Goal: Task Accomplishment & Management: Complete application form

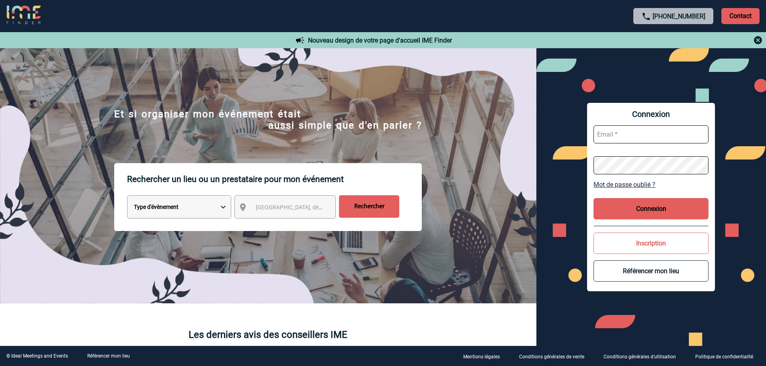
click at [732, 16] on p "Contact" at bounding box center [740, 16] width 38 height 16
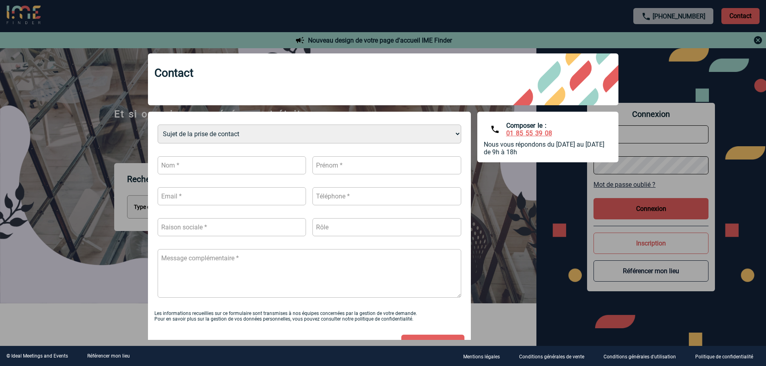
click at [606, 20] on div at bounding box center [383, 183] width 766 height 366
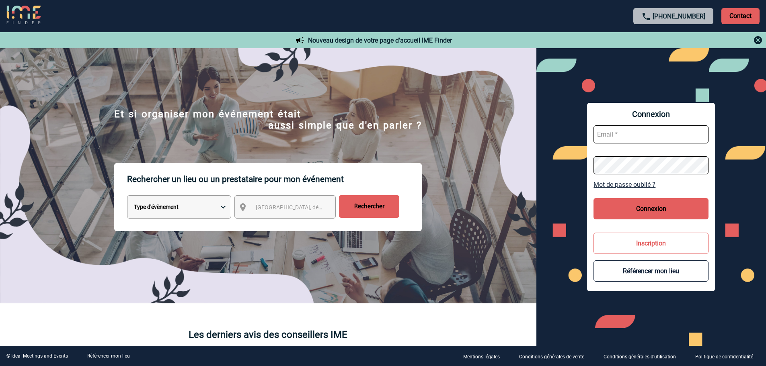
click at [619, 137] on input "text" at bounding box center [651, 134] width 115 height 18
type input "delphine.figuiere@arkema.com"
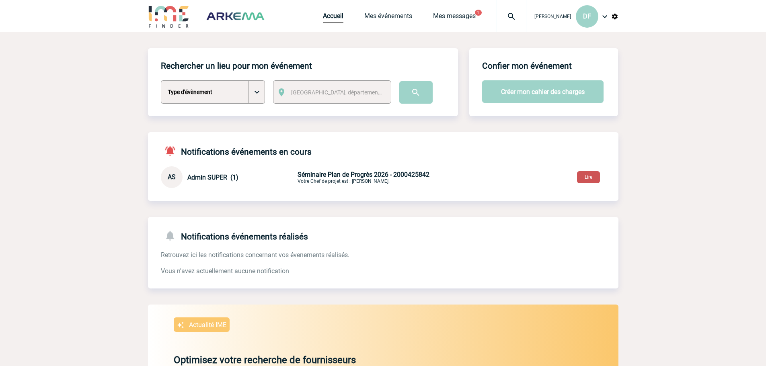
click at [588, 177] on button "Lire" at bounding box center [588, 177] width 23 height 12
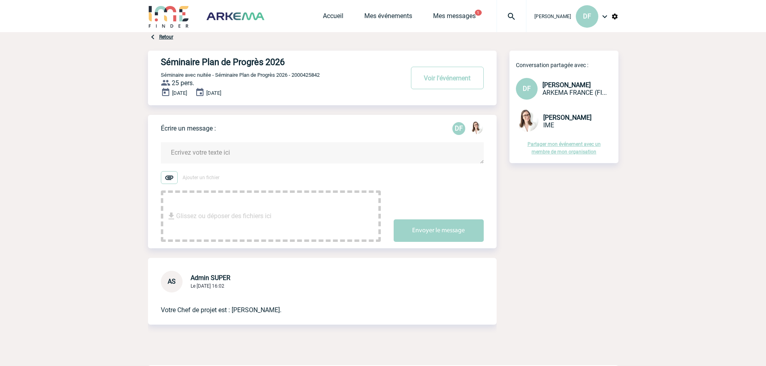
click at [341, 153] on textarea at bounding box center [322, 152] width 323 height 21
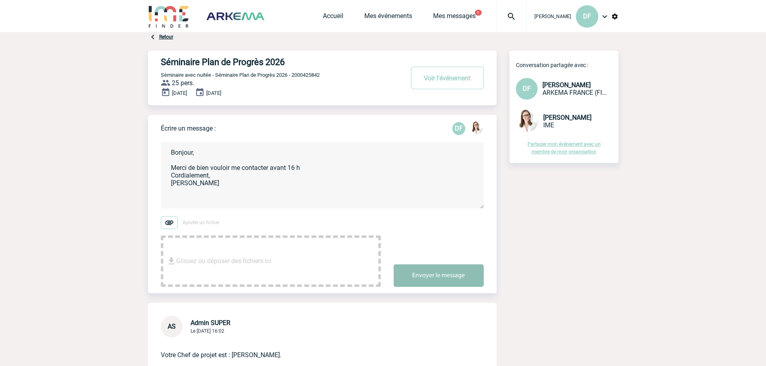
type textarea "Bonjour, Merci de bien vouloir me contacter avant 16 h Cordialement, [PERSON_NA…"
click at [421, 274] on button "Envoyer le message" at bounding box center [439, 276] width 90 height 23
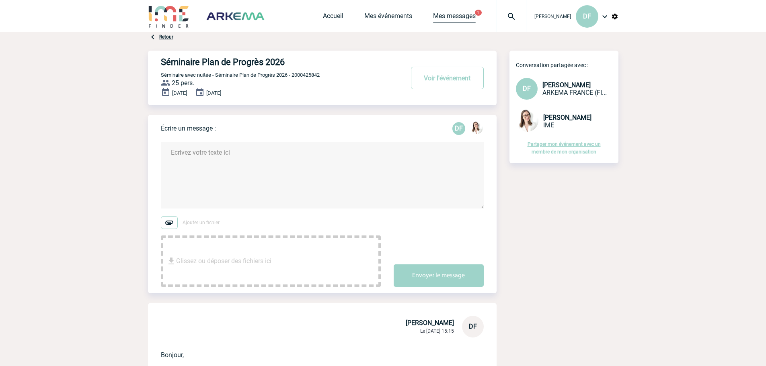
click at [471, 12] on link "Mes messages" at bounding box center [454, 17] width 43 height 11
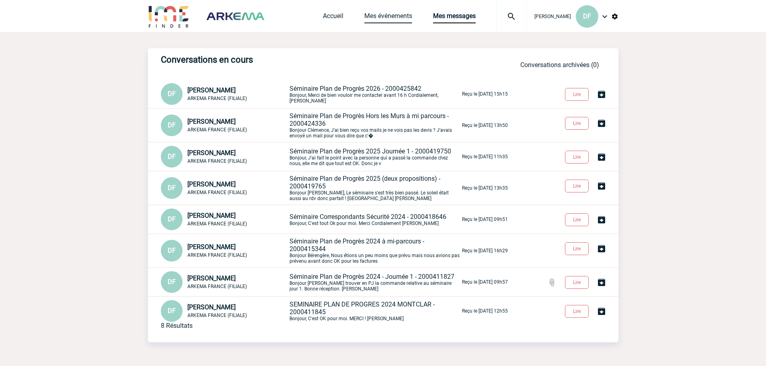
click at [381, 16] on link "Mes événements" at bounding box center [388, 17] width 48 height 11
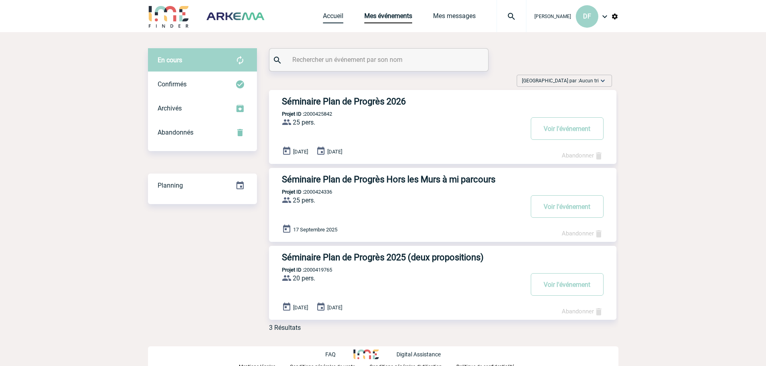
click at [328, 18] on link "Accueil" at bounding box center [333, 17] width 21 height 11
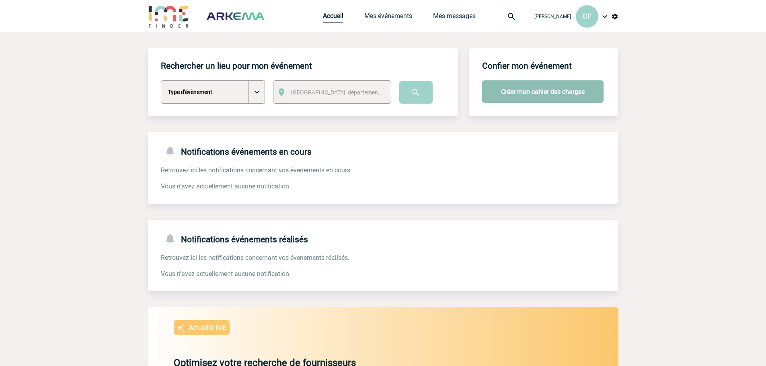
click at [539, 96] on button "Créer mon cahier des charges" at bounding box center [542, 91] width 121 height 23
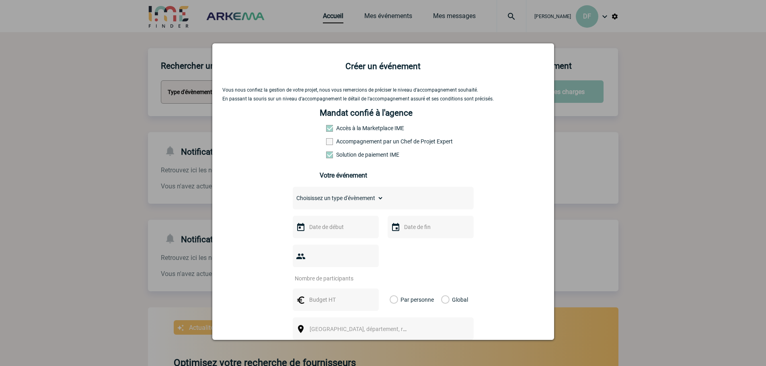
click at [378, 202] on select "Choisissez un type d'évènement Séminaire avec nuitée Séminaire sans nuitée Repa…" at bounding box center [338, 198] width 91 height 11
select select "2"
click at [293, 195] on select "Choisissez un type d'évènement Séminaire avec nuitée Séminaire sans nuitée Repa…" at bounding box center [338, 198] width 91 height 11
click at [379, 201] on select "Choisissez un type d'évènement Séminaire avec nuitée Séminaire sans nuitée Repa…" at bounding box center [338, 198] width 91 height 11
click at [293, 195] on select "Choisissez un type d'évènement Séminaire avec nuitée Séminaire sans nuitée Repa…" at bounding box center [338, 198] width 91 height 11
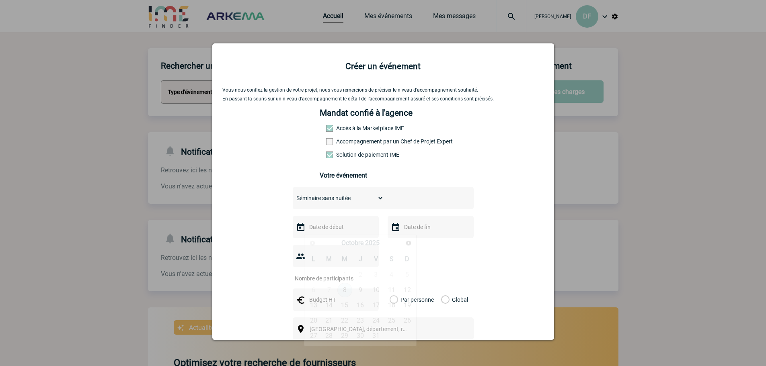
click at [337, 229] on input "text" at bounding box center [334, 227] width 55 height 10
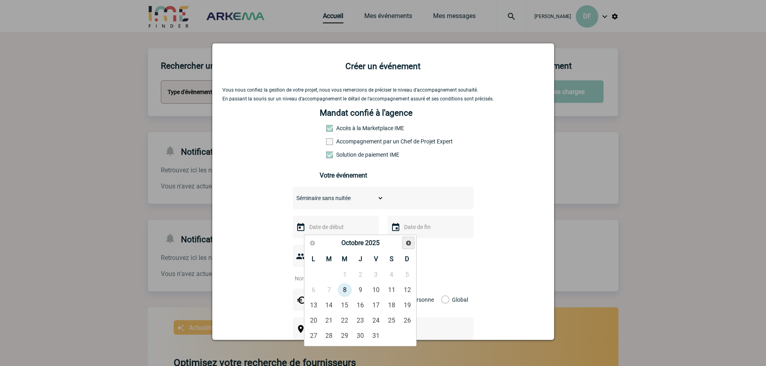
click at [408, 242] on span "Suivant" at bounding box center [408, 243] width 6 height 6
click at [348, 335] on link "28" at bounding box center [344, 336] width 15 height 14
type input "28-01-2026"
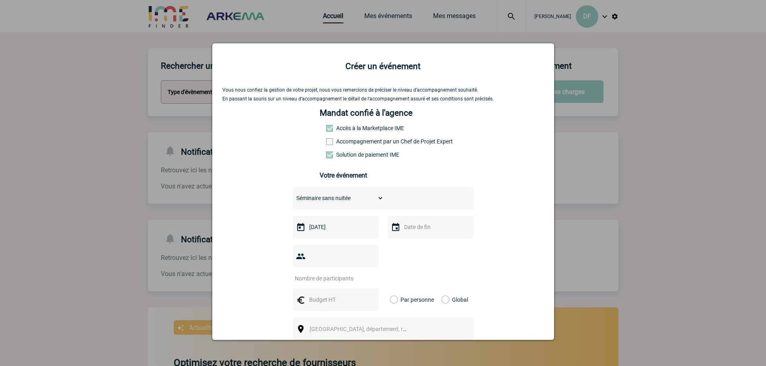
click at [391, 230] on img at bounding box center [396, 228] width 10 height 10
click at [405, 230] on input "text" at bounding box center [429, 227] width 55 height 10
click at [439, 335] on link "28" at bounding box center [439, 336] width 15 height 14
type input "28-01-2026"
click at [345, 273] on input "number" at bounding box center [331, 278] width 76 height 10
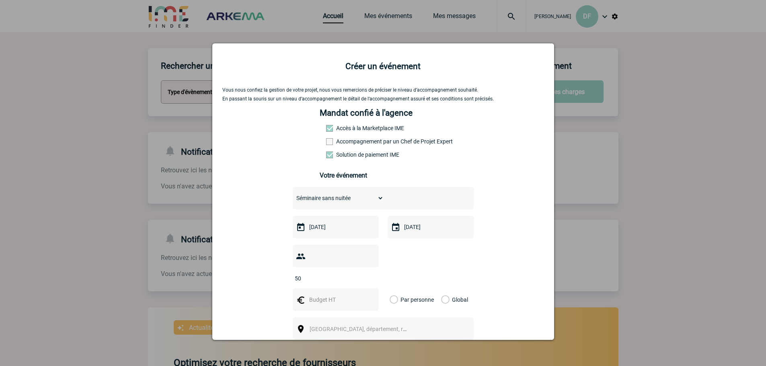
type input "50"
click at [335, 295] on input "text" at bounding box center [334, 300] width 55 height 10
type input "40"
click at [330, 324] on span "Ville, département, région..." at bounding box center [361, 329] width 111 height 11
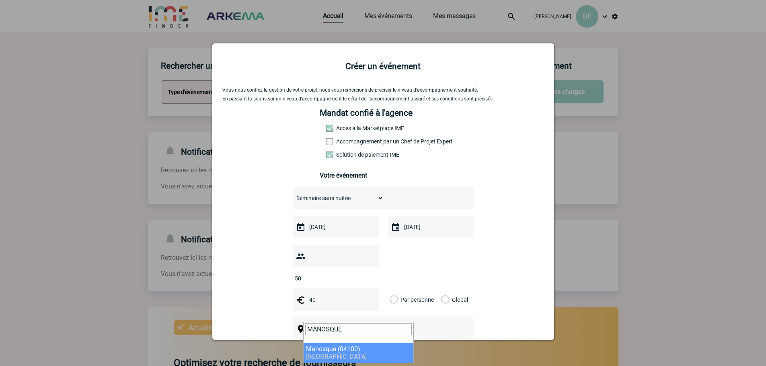
type input "MANOSQUE"
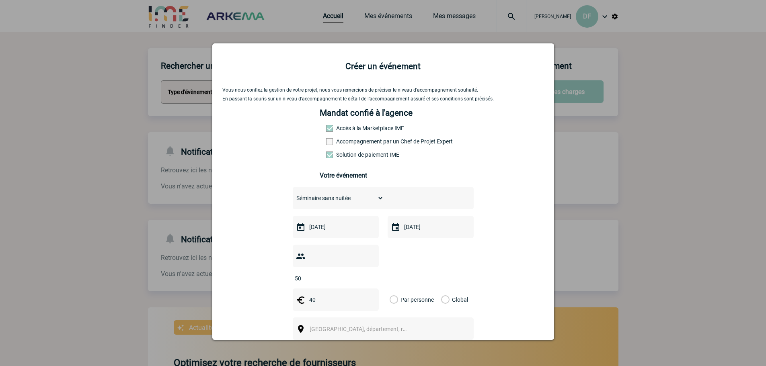
click at [495, 285] on div "Vous nous confiez la gestion de votre projet, nous vous remercions de préciser …" at bounding box center [383, 270] width 322 height 367
click at [356, 324] on span "Ville, département, région..." at bounding box center [361, 329] width 111 height 11
type input "MANOS"
select select "6735"
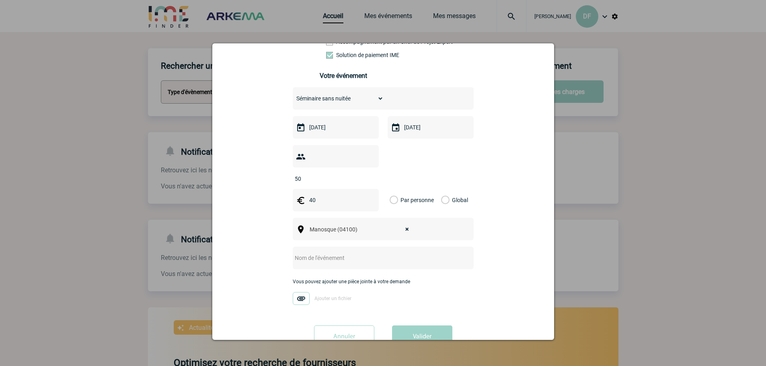
scroll to position [109, 0]
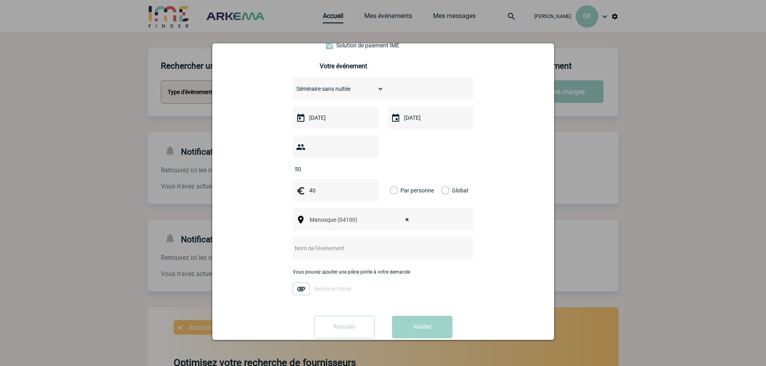
click at [433, 243] on input "text" at bounding box center [373, 248] width 160 height 10
type input "s"
type input "Séminaire JOUR 1 Plan de Progrès 2025"
click at [413, 316] on button "Valider" at bounding box center [422, 327] width 60 height 23
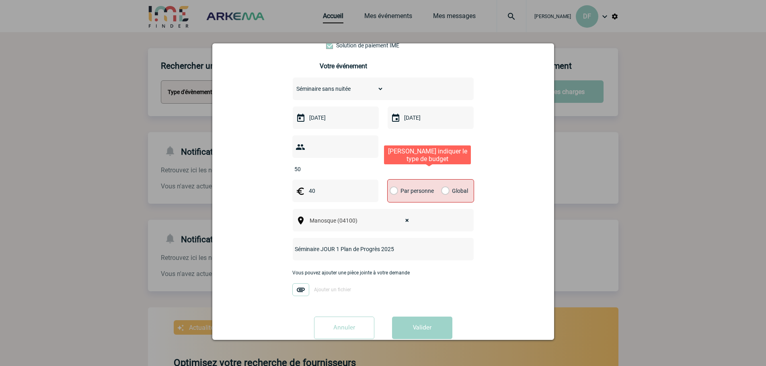
click at [391, 180] on label "Par personne" at bounding box center [394, 191] width 9 height 23
click at [0, 0] on input "Par personne" at bounding box center [0, 0] width 0 height 0
click at [417, 318] on button "Valider" at bounding box center [422, 328] width 60 height 23
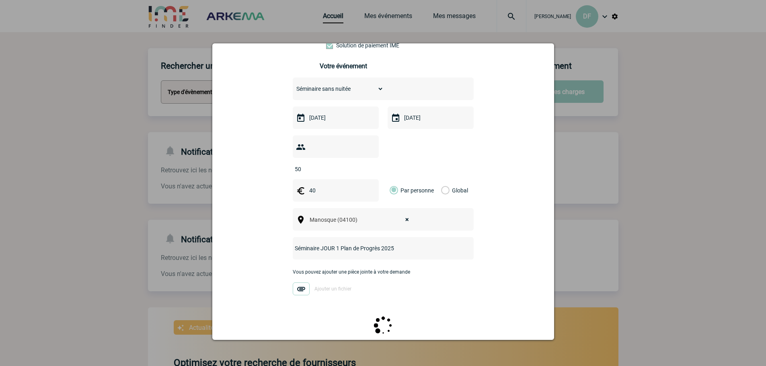
scroll to position [0, 0]
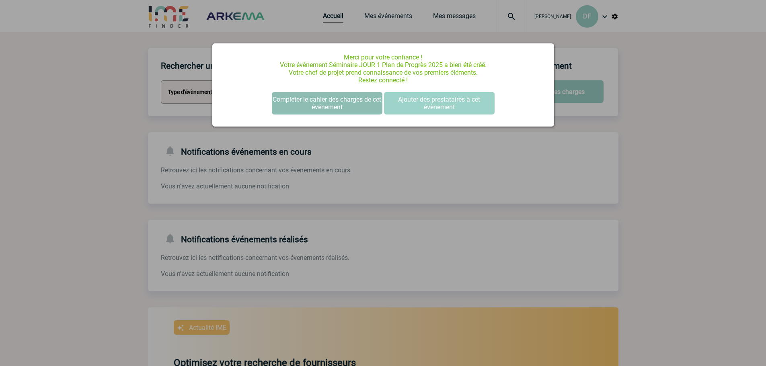
click at [349, 103] on button "Compléter le cahier des charges de cet événement" at bounding box center [327, 103] width 111 height 23
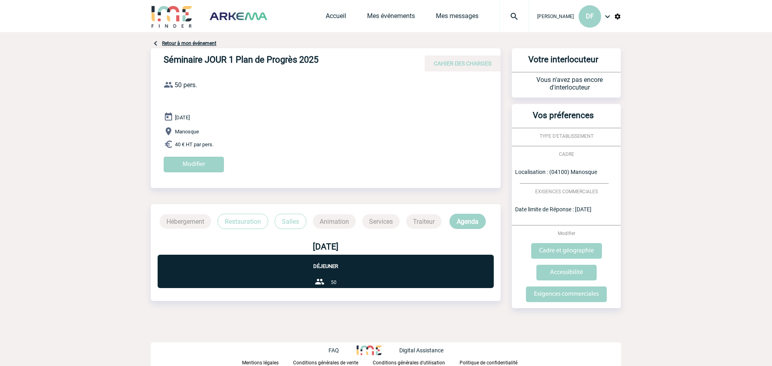
click at [331, 265] on p "Déjeuner" at bounding box center [326, 262] width 336 height 14
click at [243, 221] on p "Restauration" at bounding box center [243, 221] width 51 height 15
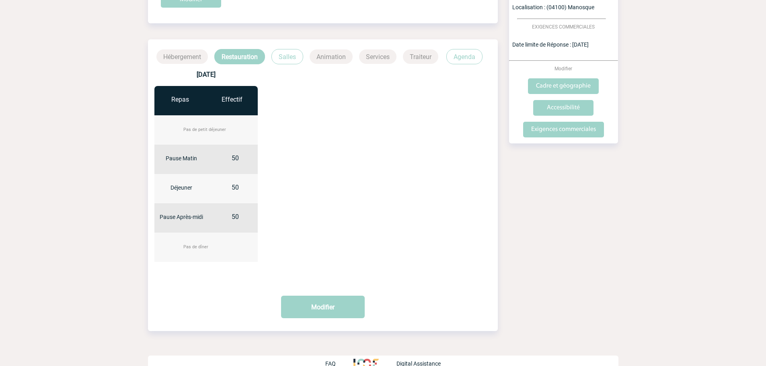
scroll to position [177, 0]
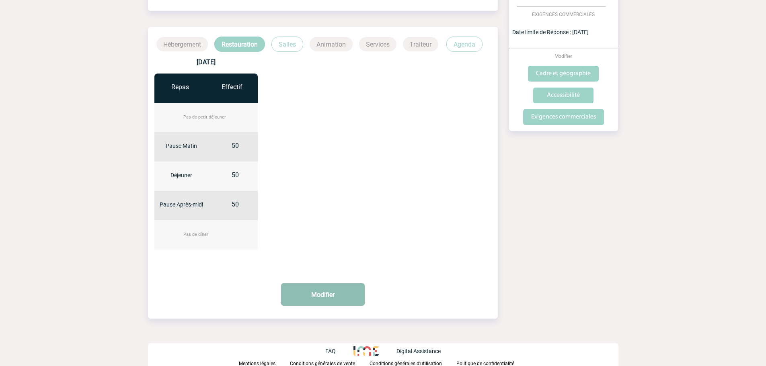
click at [341, 295] on button "Modifier" at bounding box center [323, 295] width 84 height 23
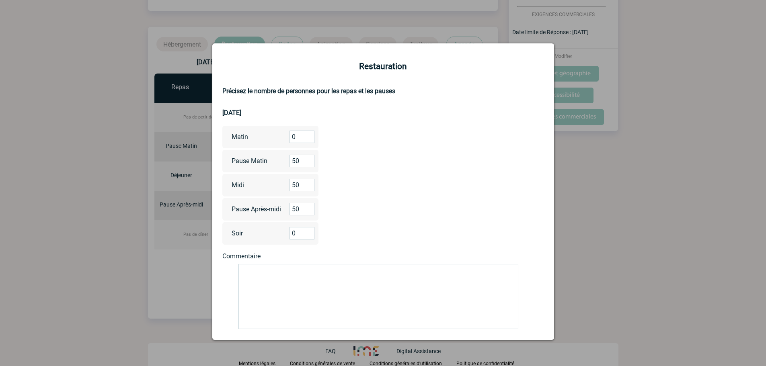
click at [279, 276] on textarea at bounding box center [378, 296] width 280 height 65
type textarea "r"
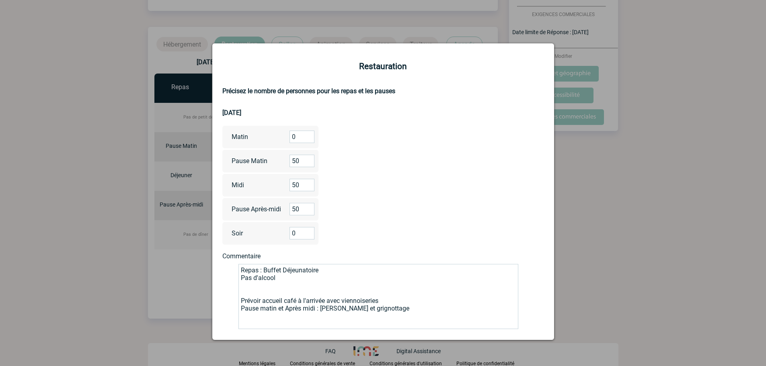
click at [369, 312] on textarea "Repas : Buffet Déjeunatoire Pas d'alcool Prévoir accueil café à l'arrivée avec …" at bounding box center [378, 296] width 280 height 65
click at [401, 310] on textarea "Repas : Buffet Déjeunatoire Pas d'alcool Prévoir accueil café à l'arrivée avec …" at bounding box center [378, 296] width 280 height 65
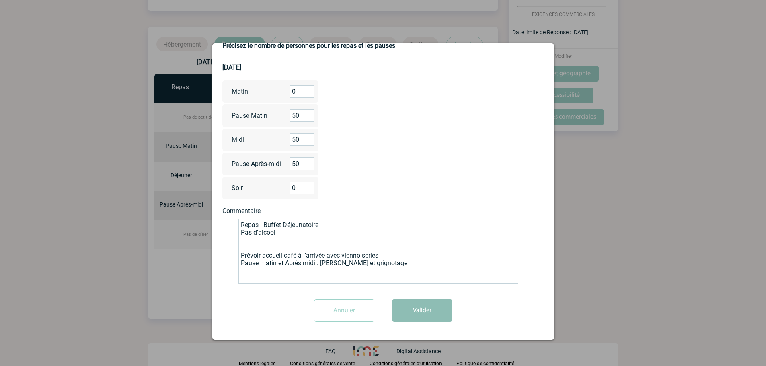
type textarea "Repas : Buffet Déjeunatoire Pas d'alcool Prévoir accueil café à l'arrivée avec …"
click at [425, 310] on button "Valider" at bounding box center [422, 311] width 60 height 23
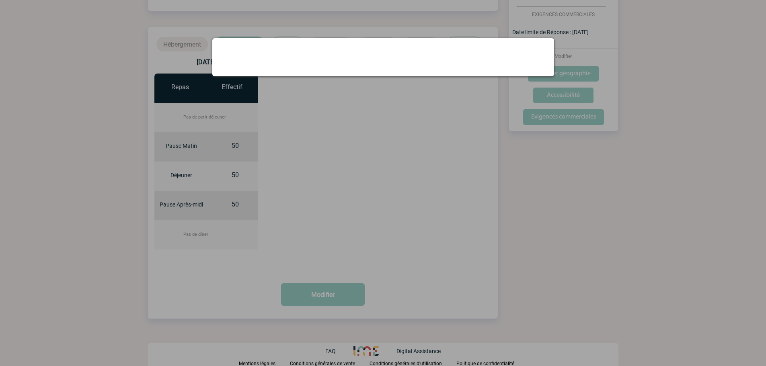
scroll to position [0, 0]
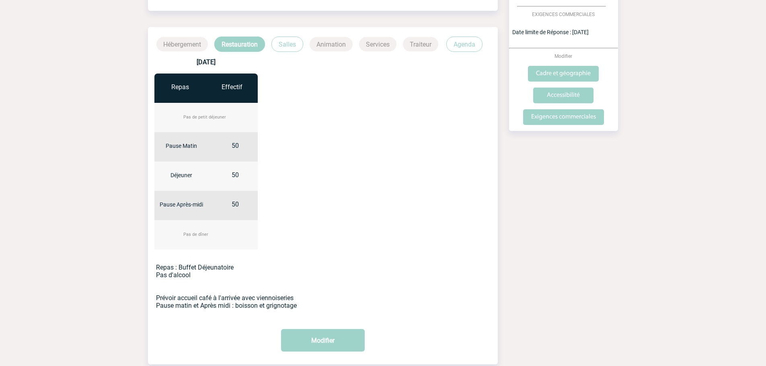
click at [332, 45] on p "Animation" at bounding box center [331, 44] width 43 height 14
click at [185, 43] on p "Hébergement" at bounding box center [181, 44] width 51 height 14
click at [296, 43] on p "Salles" at bounding box center [287, 44] width 32 height 15
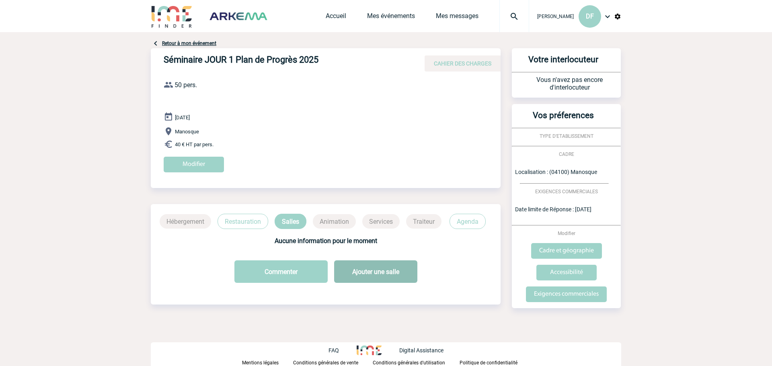
click at [389, 272] on button "Ajouter une salle" at bounding box center [375, 272] width 83 height 23
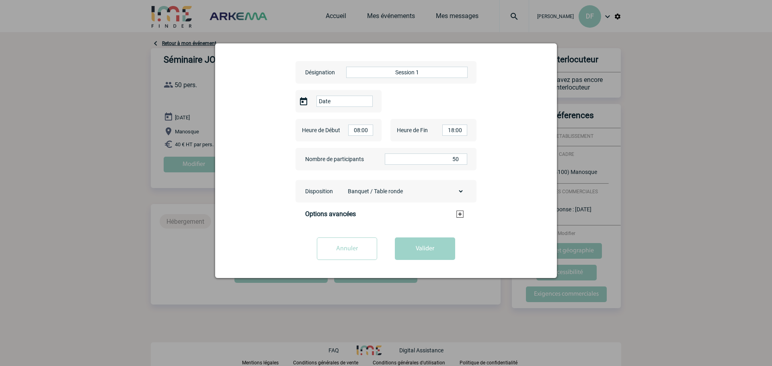
click at [458, 190] on select "Banquet / Table ronde U Théâtre Classe Cabaret / Demi-lune Cocktail Board" at bounding box center [404, 191] width 120 height 11
select select "2"
click at [344, 186] on select "Banquet / Table ronde U Théâtre Classe Cabaret / Demi-lune Cocktail Board" at bounding box center [404, 191] width 120 height 11
click at [463, 212] on h3 "Options avancées" at bounding box center [384, 214] width 158 height 8
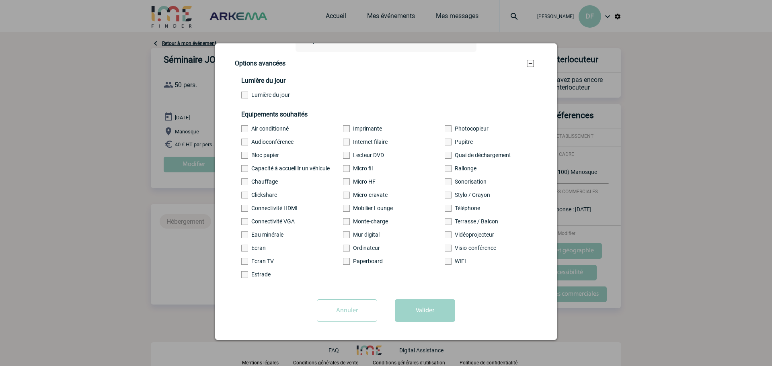
scroll to position [154, 0]
click at [448, 234] on label "Vidéoprojecteur" at bounding box center [482, 235] width 74 height 6
click at [0, 0] on input "Vidéoprojecteur" at bounding box center [0, 0] width 0 height 0
click at [246, 248] on span at bounding box center [244, 248] width 7 height 7
click at [0, 0] on input "Ecran" at bounding box center [0, 0] width 0 height 0
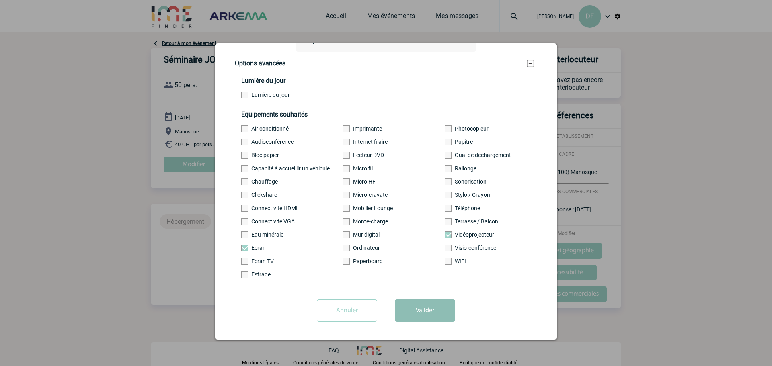
click at [423, 314] on button "Valider" at bounding box center [425, 311] width 60 height 23
click at [645, 124] on div at bounding box center [386, 183] width 772 height 366
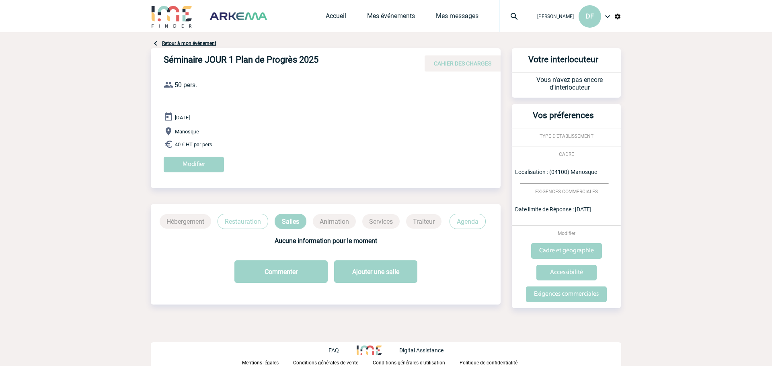
click at [341, 132] on p "Manosque" at bounding box center [332, 132] width 337 height 10
click at [197, 158] on input "Modifier" at bounding box center [194, 165] width 60 height 16
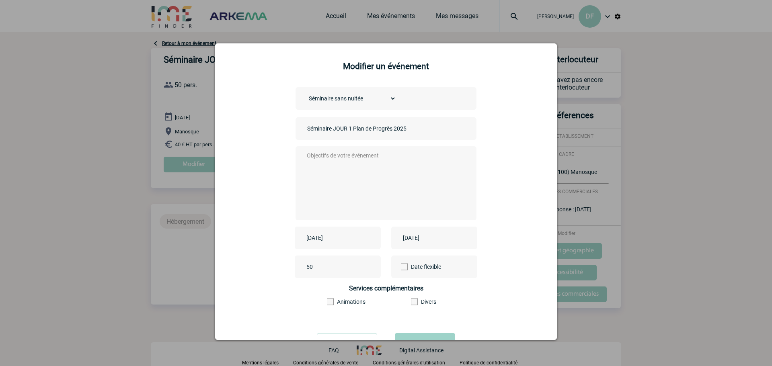
scroll to position [35, 0]
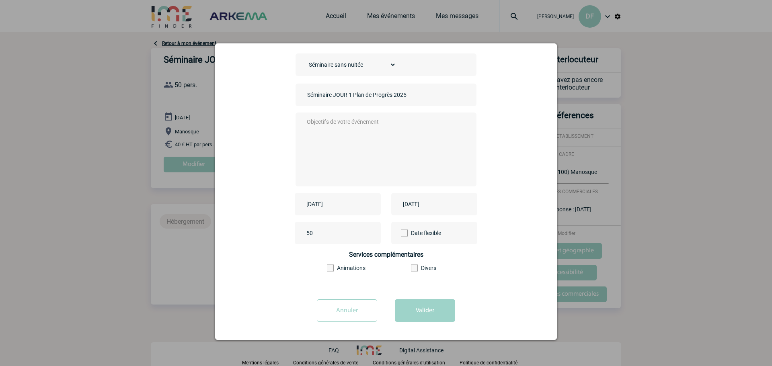
click at [342, 268] on label "Animations" at bounding box center [349, 268] width 44 height 6
click at [0, 0] on input"] "Animations" at bounding box center [0, 0] width 0 height 0
click at [423, 312] on button "Valider" at bounding box center [425, 311] width 60 height 23
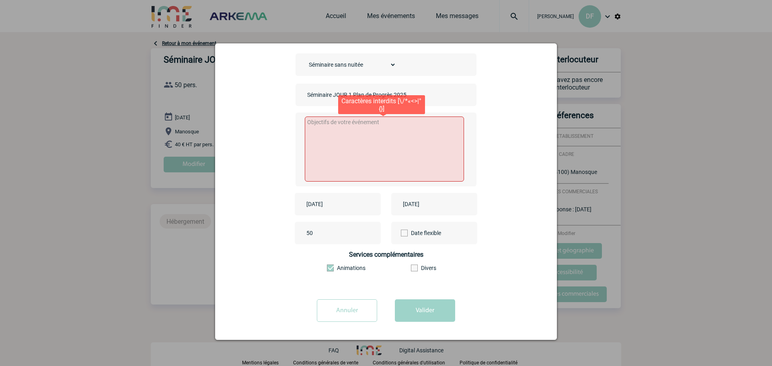
click at [344, 127] on textarea at bounding box center [385, 149] width 160 height 65
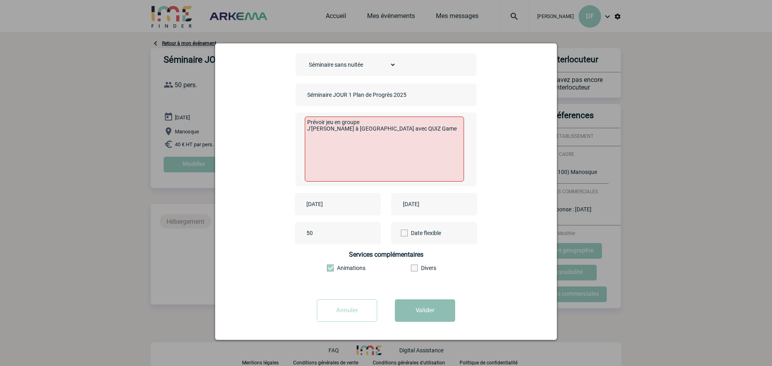
type textarea "Prévoir jeu en groupe J'aimerai Mégazone à Manosque avec QUIZ Game"
click at [414, 311] on button "Valider" at bounding box center [425, 311] width 60 height 23
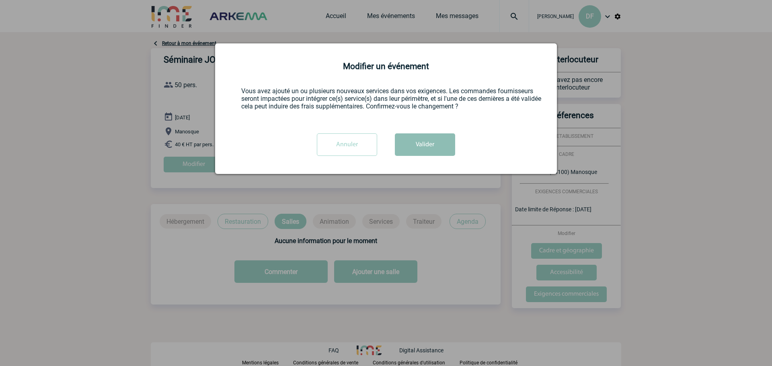
click at [437, 148] on button "Valider" at bounding box center [425, 145] width 60 height 23
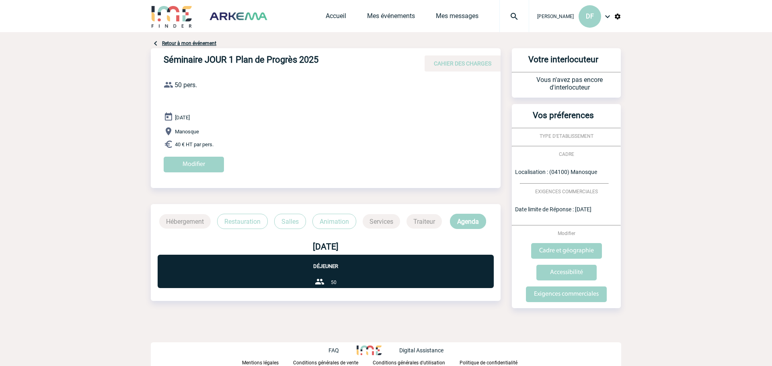
click at [732, 130] on body "Delphine FIGUIERE DF Accueil Mes événements 0" at bounding box center [386, 183] width 772 height 366
click at [569, 136] on span "TYPE D'ETABLISSEMENT" at bounding box center [567, 137] width 54 height 6
click at [542, 129] on div "Vos préferences TYPE D'ETABLISSEMENT CADRE Localisation : (04100) Manosque EXIG…" at bounding box center [566, 206] width 109 height 204
click at [549, 133] on div "TYPE D'ETABLISSEMENT" at bounding box center [566, 136] width 109 height 8
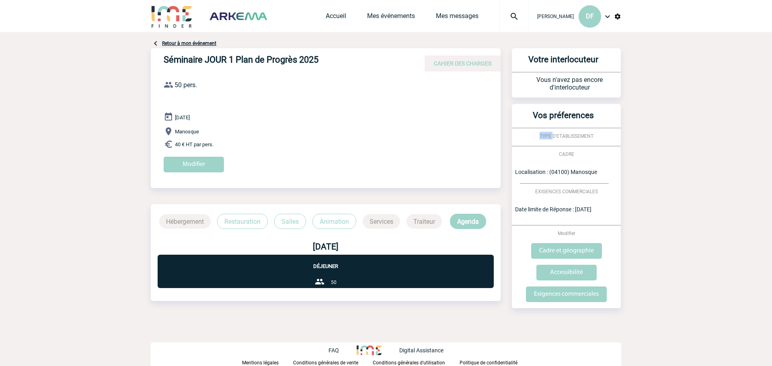
click at [549, 133] on div "TYPE D'ETABLISSEMENT" at bounding box center [566, 136] width 109 height 8
click at [588, 249] on input "Cadre et géographie" at bounding box center [566, 251] width 71 height 16
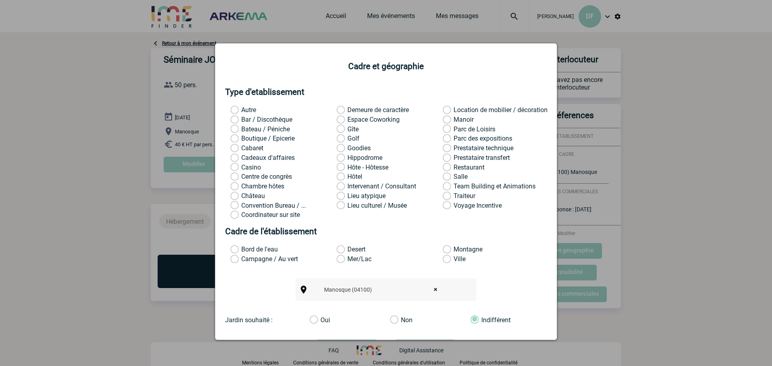
click at [443, 186] on label "Team Building et Animations" at bounding box center [453, 187] width 21 height 8
click at [0, 0] on input "Team Building et Animations" at bounding box center [0, 0] width 0 height 0
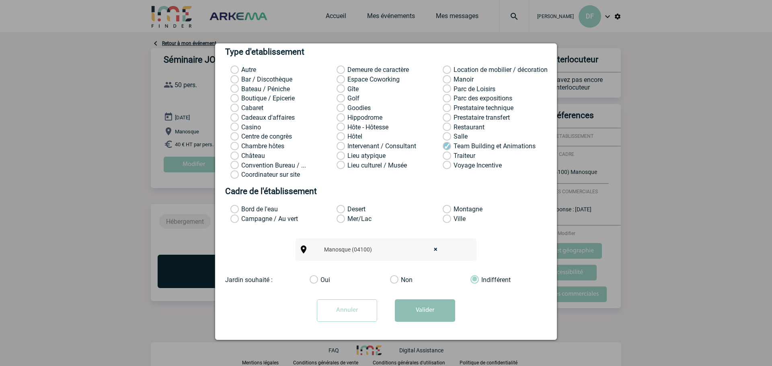
click at [437, 306] on button "Valider" at bounding box center [425, 311] width 60 height 23
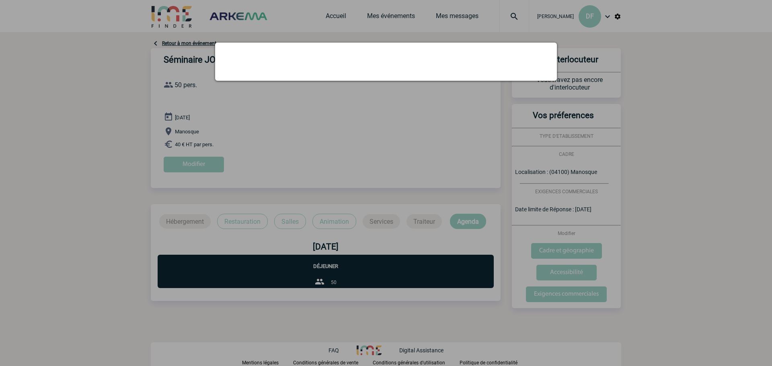
scroll to position [0, 0]
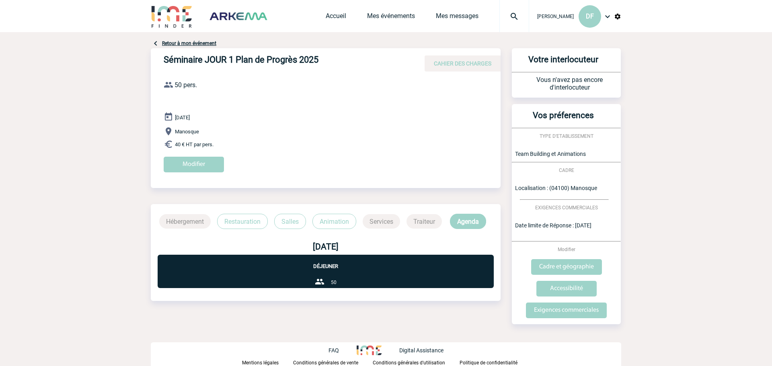
click at [251, 224] on p "Restauration" at bounding box center [242, 221] width 51 height 15
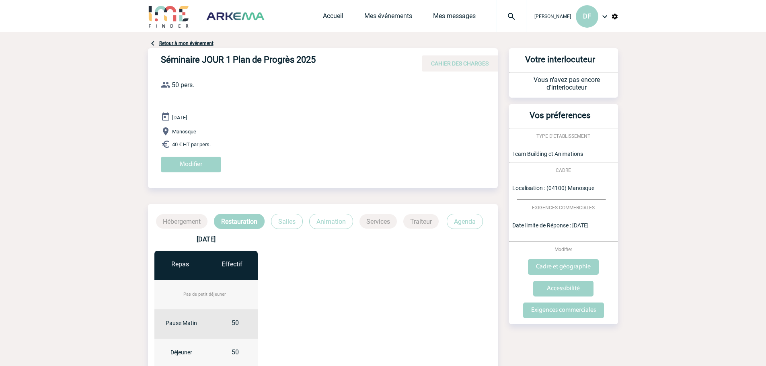
click at [280, 222] on p "Salles" at bounding box center [287, 221] width 32 height 15
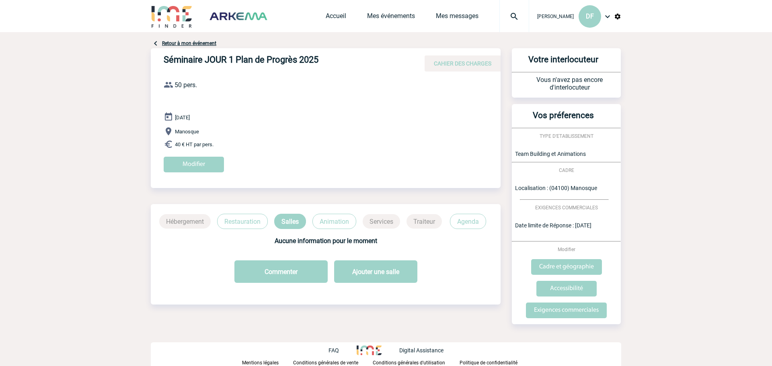
click at [331, 222] on p "Animation" at bounding box center [334, 221] width 44 height 15
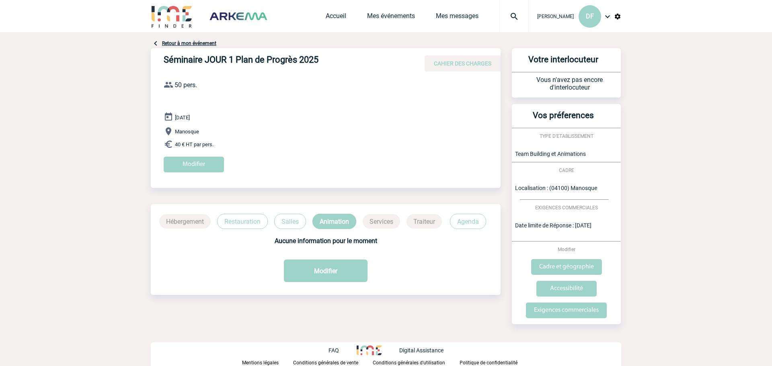
click at [384, 223] on p "Services" at bounding box center [381, 221] width 37 height 14
drag, startPoint x: 771, startPoint y: 131, endPoint x: 770, endPoint y: 260, distance: 128.7
click at [770, 260] on body "Delphine FIGUIERE DF Accueil Mes événements 0" at bounding box center [386, 183] width 772 height 366
click at [396, 17] on link "Mes événements" at bounding box center [391, 17] width 48 height 11
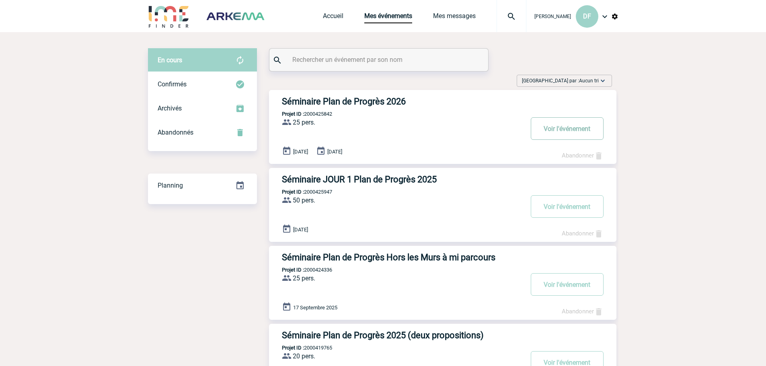
click at [591, 124] on button "Voir l'événement" at bounding box center [567, 128] width 73 height 23
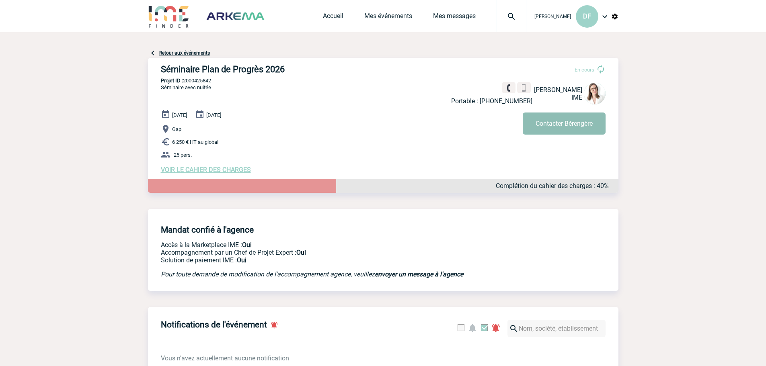
click at [551, 127] on button "Contacter Bérengère" at bounding box center [564, 124] width 83 height 22
click at [459, 17] on link "Mes messages" at bounding box center [454, 17] width 43 height 11
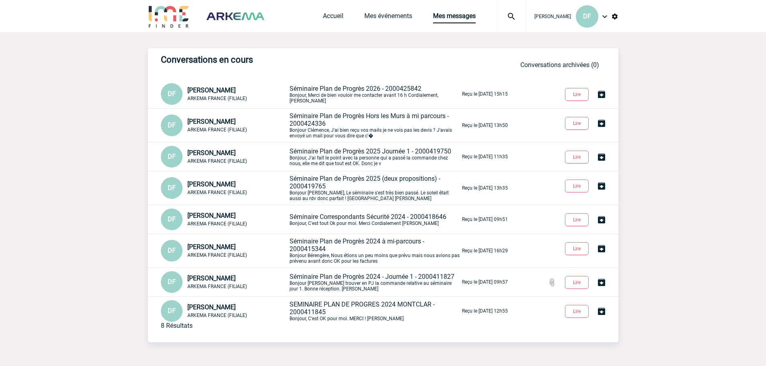
click at [323, 314] on span "SEMINAIRE PLAN DE PROGRES 2024 MONTCLAR - 2000411845" at bounding box center [362, 308] width 145 height 15
